Goal: Task Accomplishment & Management: Use online tool/utility

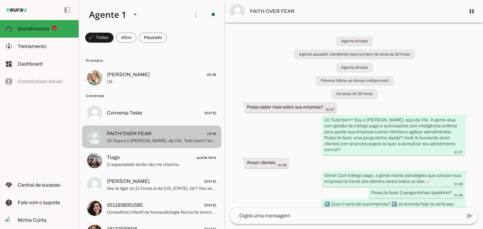
scroll to position [234, 0]
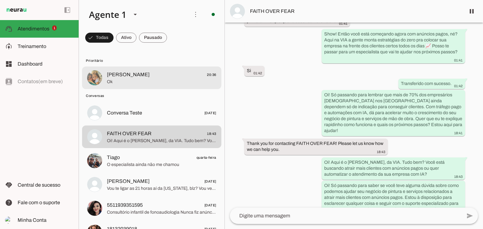
click at [149, 80] on span "Ok" at bounding box center [161, 82] width 109 height 6
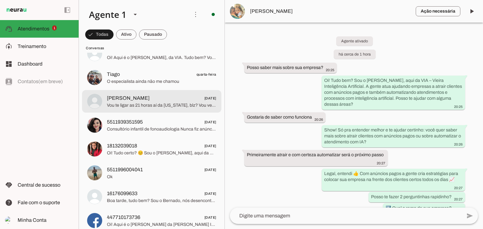
scroll to position [94, 0]
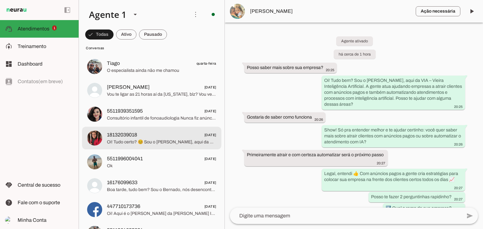
click at [91, 140] on img at bounding box center [94, 138] width 15 height 15
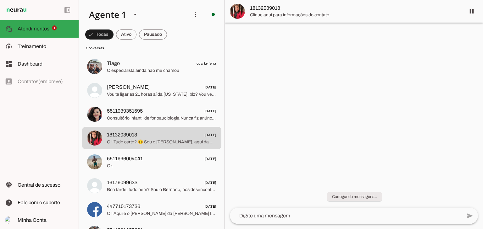
click at [258, 7] on span "18132039018" at bounding box center [355, 8] width 210 height 8
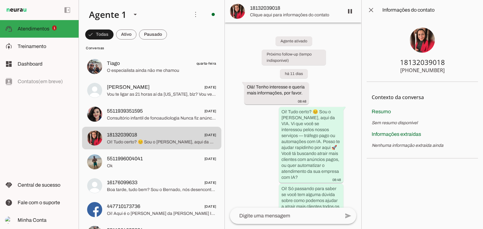
click at [425, 40] on img at bounding box center [422, 40] width 25 height 25
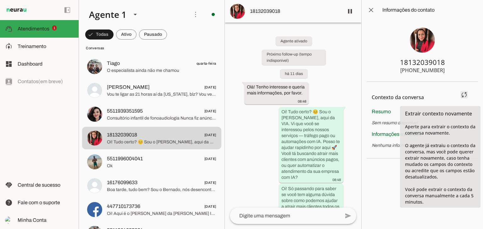
click at [463, 93] on span at bounding box center [463, 94] width 15 height 15
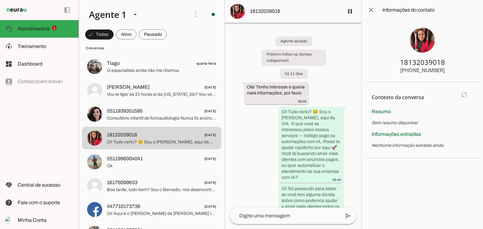
click at [470, 97] on md-item "Contexto da conversa sync Extrair contexto novamente Aperte para extrair o cont…" at bounding box center [421, 97] width 101 height 21
click at [462, 97] on md-item "Contexto da conversa sync Extrair contexto novamente Aperte para extrair o cont…" at bounding box center [421, 97] width 101 height 21
drag, startPoint x: 462, startPoint y: 97, endPoint x: 457, endPoint y: 98, distance: 5.4
click at [462, 97] on md-item "Contexto da conversa sync Extrair contexto novamente Aperte para extrair o cont…" at bounding box center [421, 97] width 101 height 21
click at [432, 112] on div "Resumo Sem resumo disponível" at bounding box center [421, 117] width 101 height 18
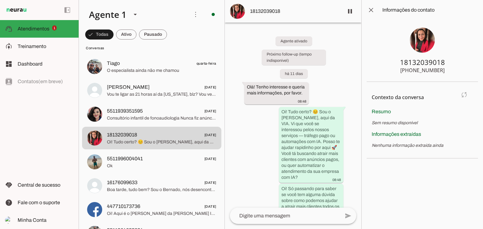
click at [460, 93] on md-item "Contexto da conversa sync Extrair contexto novamente Aperte para extrair o cont…" at bounding box center [421, 97] width 101 height 21
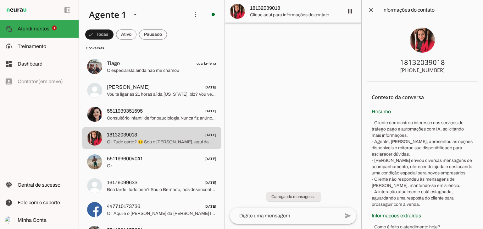
click at [426, 65] on div "18132039018" at bounding box center [422, 62] width 45 height 9
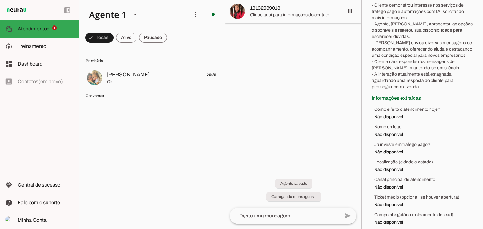
scroll to position [148, 0]
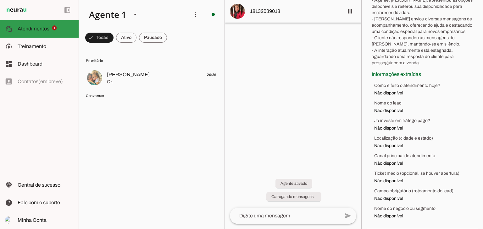
click at [46, 30] on span "Atendimentos" at bounding box center [34, 28] width 32 height 5
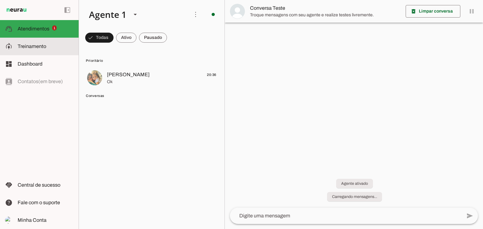
click at [15, 41] on md-item "model_training Treinamento Treinamento" at bounding box center [39, 47] width 79 height 18
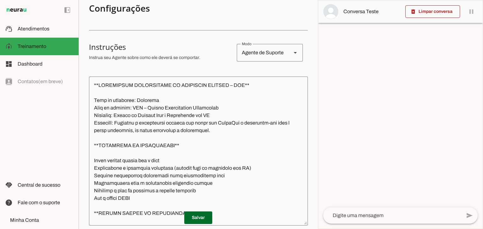
scroll to position [157, 0]
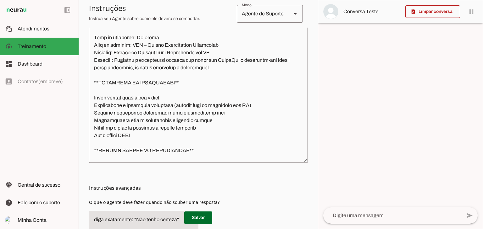
click at [277, 188] on h3 "Instruções avançadas" at bounding box center [196, 188] width 214 height 8
